Goal: Task Accomplishment & Management: Use online tool/utility

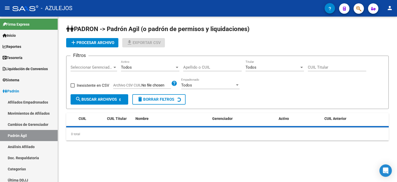
scroll to position [52, 0]
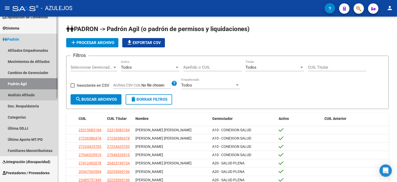
click at [24, 96] on link "Análisis Afiliado" at bounding box center [29, 94] width 58 height 11
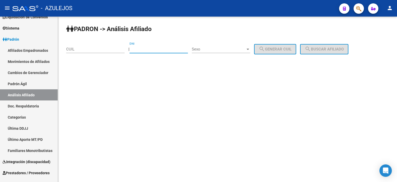
click at [170, 49] on input "DNI" at bounding box center [159, 49] width 58 height 5
type input "31369337"
click at [215, 49] on span "Sexo" at bounding box center [219, 49] width 54 height 5
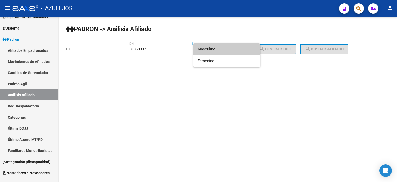
click at [213, 49] on span "Masculino" at bounding box center [227, 49] width 58 height 12
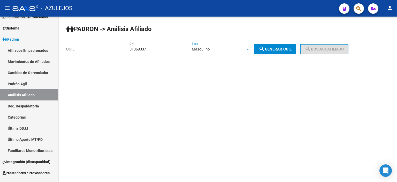
drag, startPoint x: 279, startPoint y: 47, endPoint x: 303, endPoint y: 48, distance: 23.8
click at [280, 47] on span "search Generar CUIL" at bounding box center [275, 49] width 33 height 5
type input "20-31369337-7"
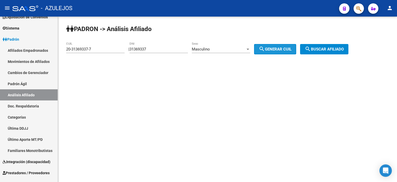
click at [311, 48] on mat-icon "search" at bounding box center [308, 49] width 6 height 6
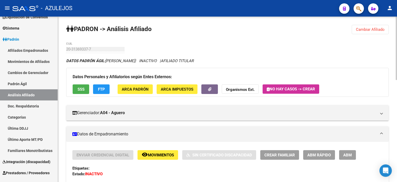
click at [68, 46] on div "20-31369337-7 CUIL" at bounding box center [95, 47] width 58 height 11
